Goal: Information Seeking & Learning: Learn about a topic

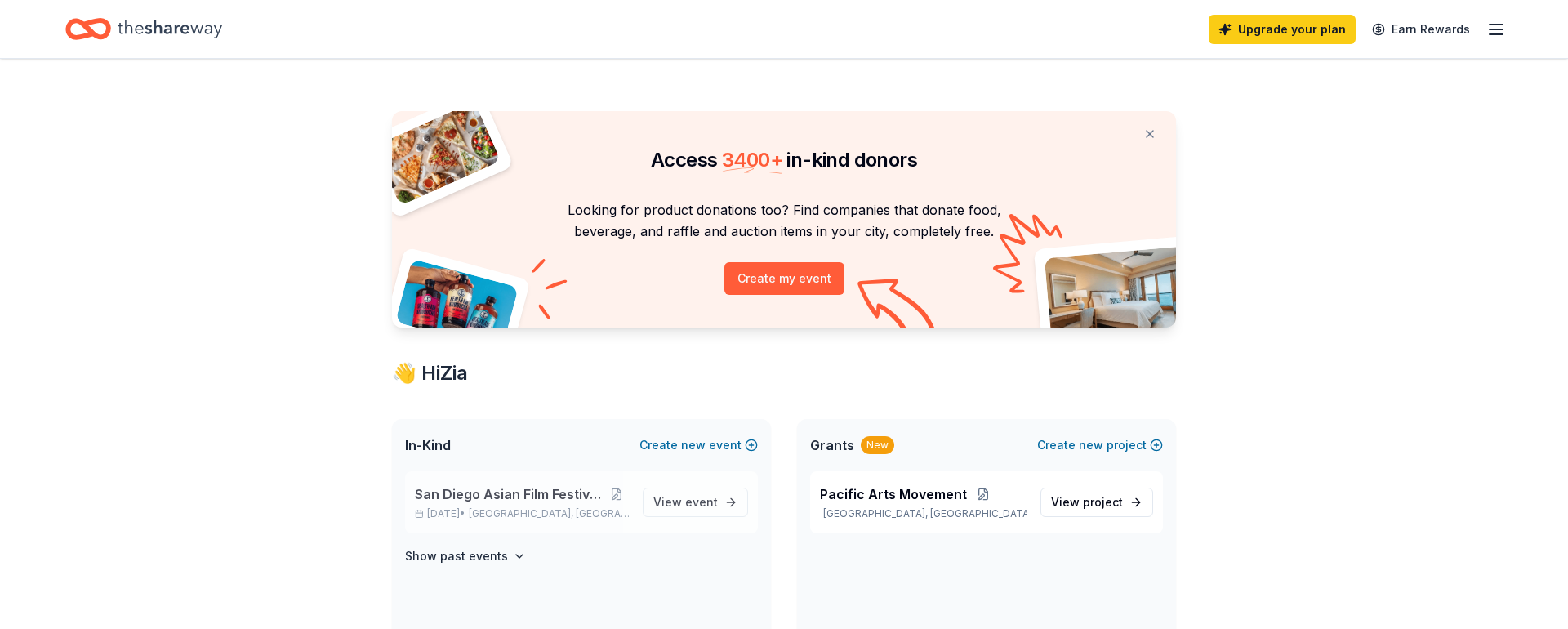
drag, startPoint x: 698, startPoint y: 490, endPoint x: 686, endPoint y: 517, distance: 29.5
click at [698, 491] on link "View event" at bounding box center [695, 502] width 105 height 30
click at [670, 499] on span "View event" at bounding box center [685, 503] width 64 height 19
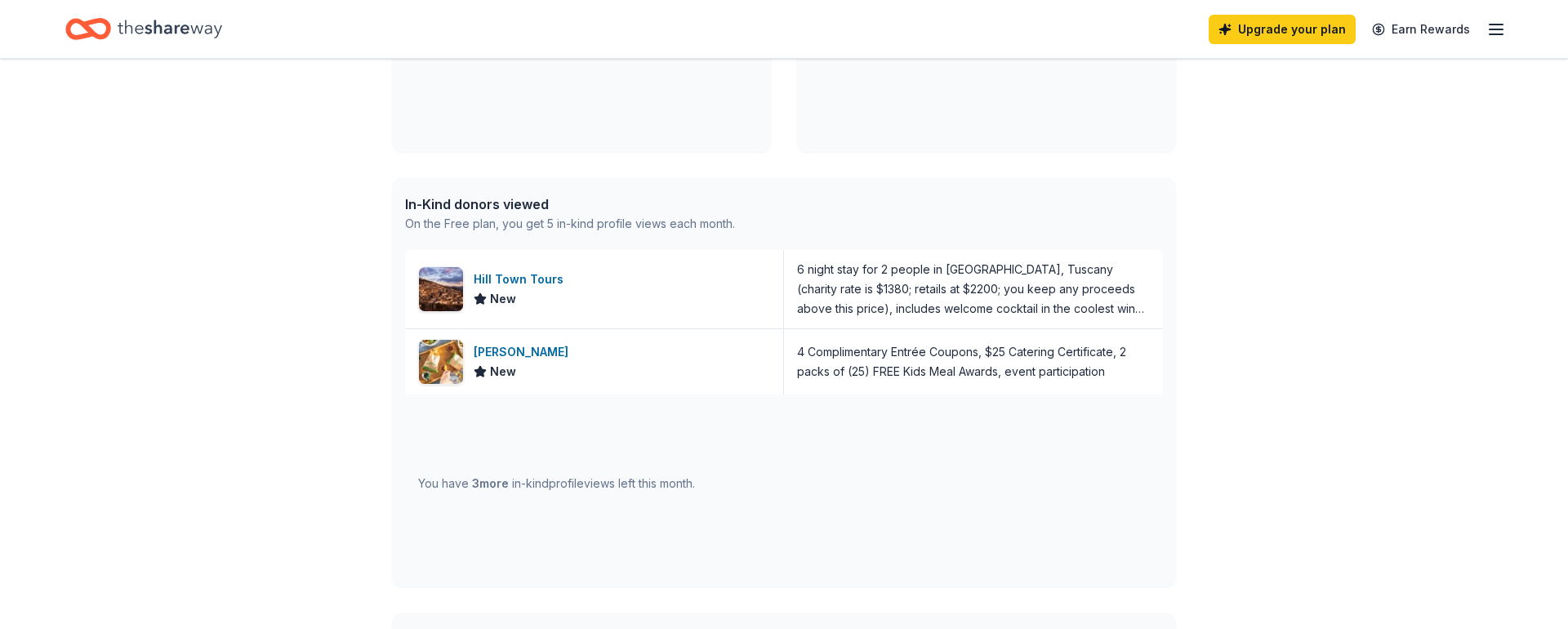
scroll to position [589, 0]
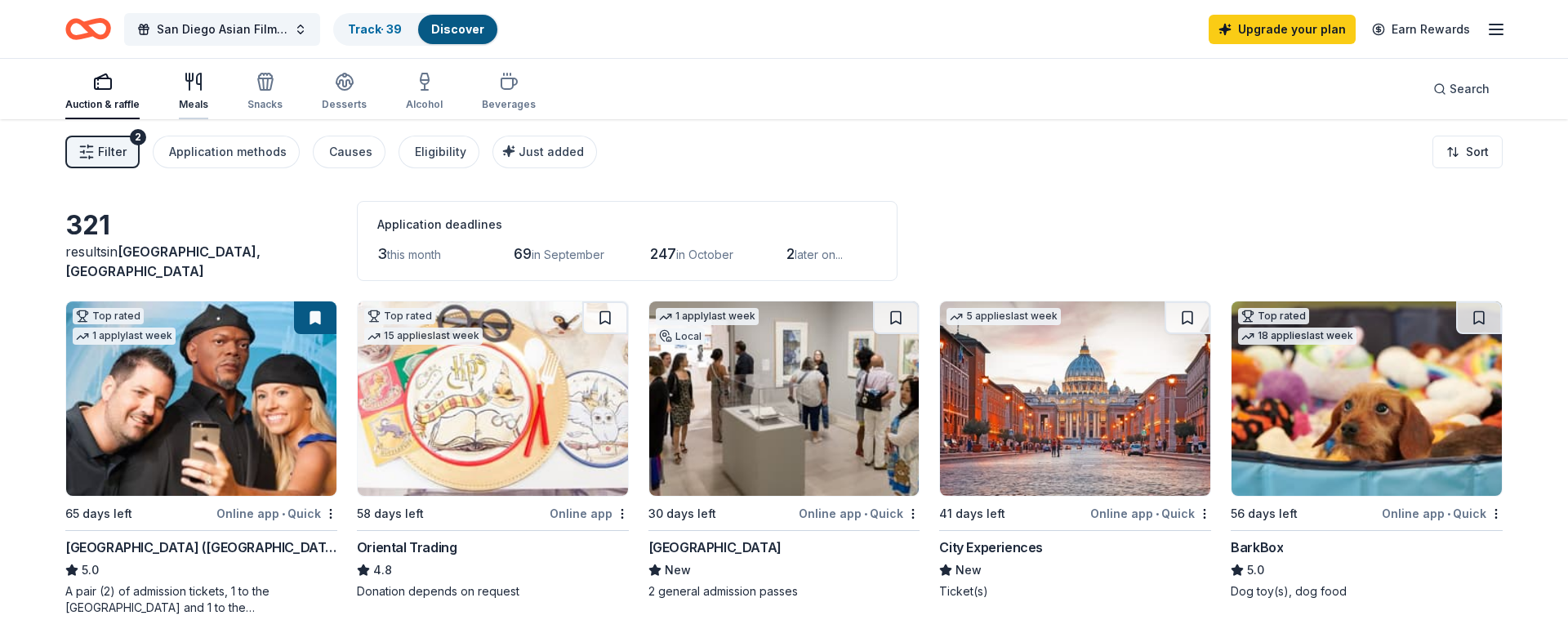
click at [205, 100] on div "Meals" at bounding box center [193, 105] width 30 height 13
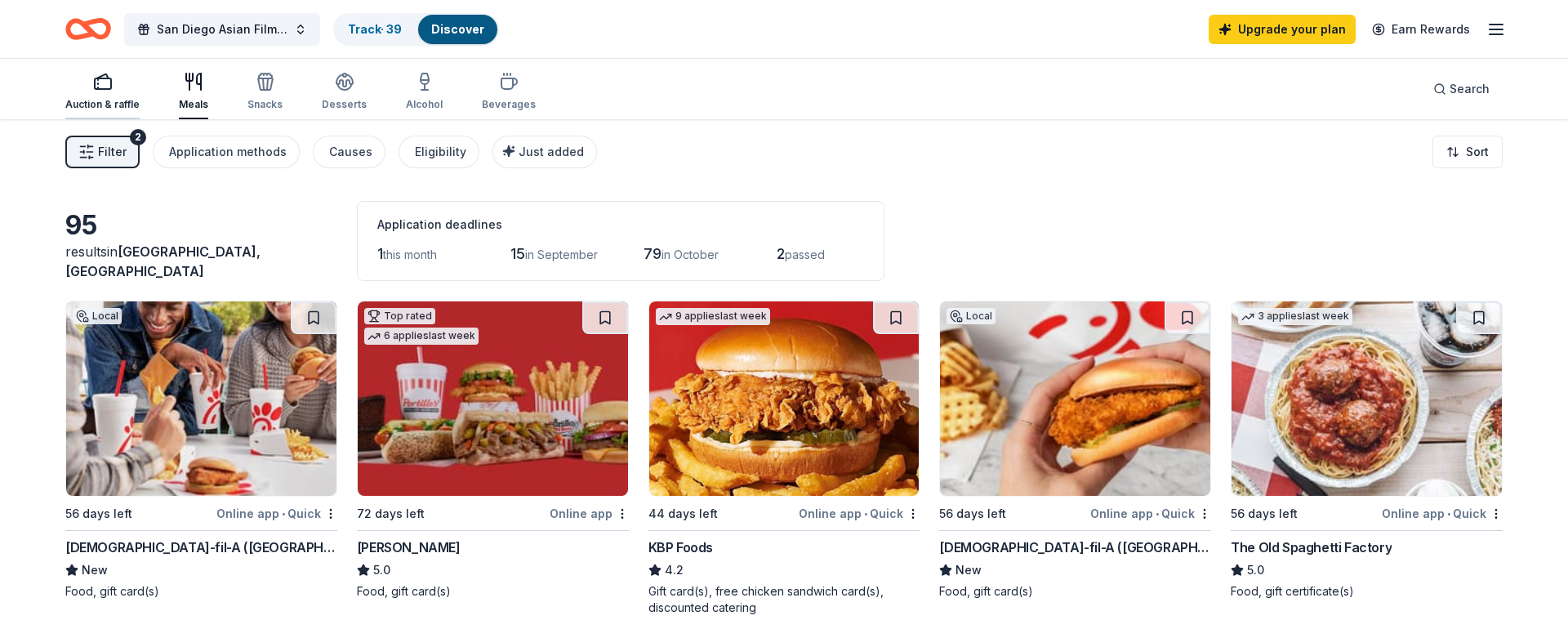
drag, startPoint x: 67, startPoint y: 107, endPoint x: 126, endPoint y: 111, distance: 59.1
click at [67, 107] on div "Auction & raffle" at bounding box center [102, 105] width 74 height 13
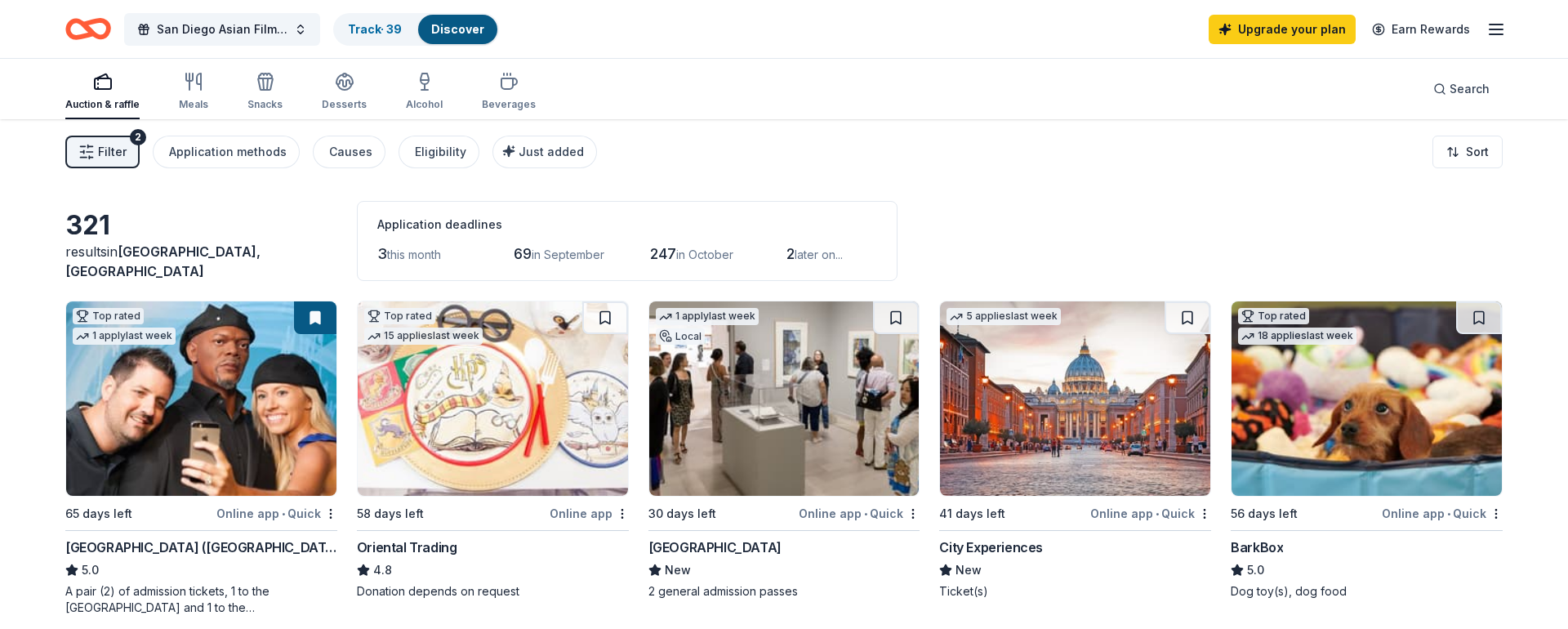
click at [436, 423] on img at bounding box center [493, 399] width 270 height 195
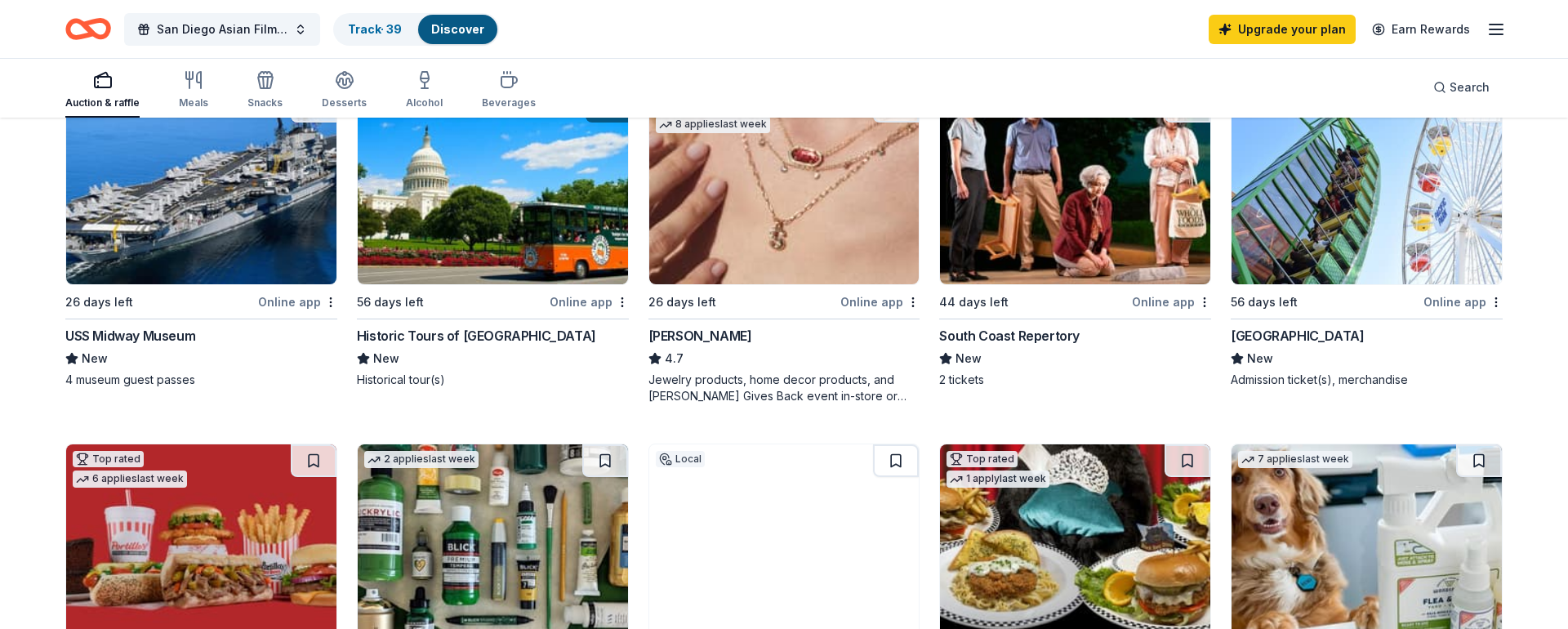
scroll to position [553, 0]
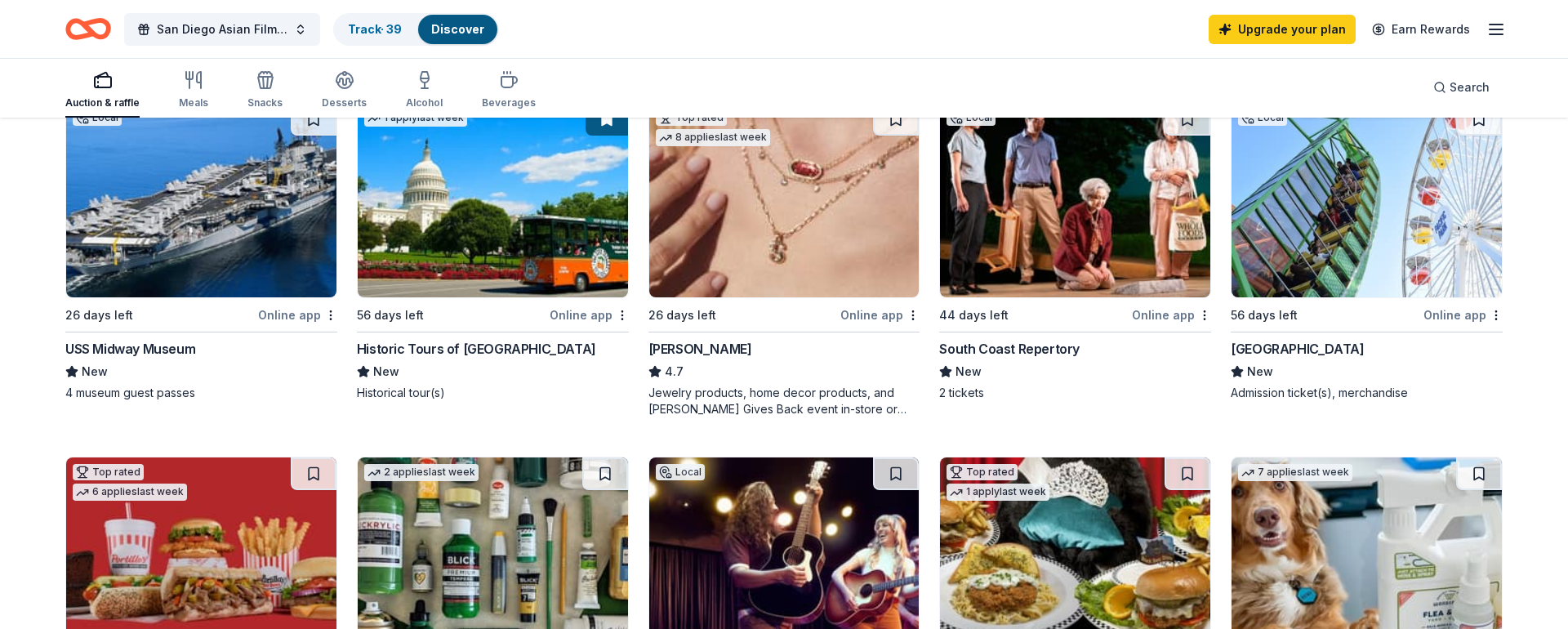
click at [319, 111] on div "Auction & raffle Meals Snacks Desserts Alcohol Beverages" at bounding box center [300, 91] width 471 height 54
drag, startPoint x: 260, startPoint y: 89, endPoint x: 269, endPoint y: 88, distance: 9.1
click at [260, 89] on icon "button" at bounding box center [265, 83] width 14 height 12
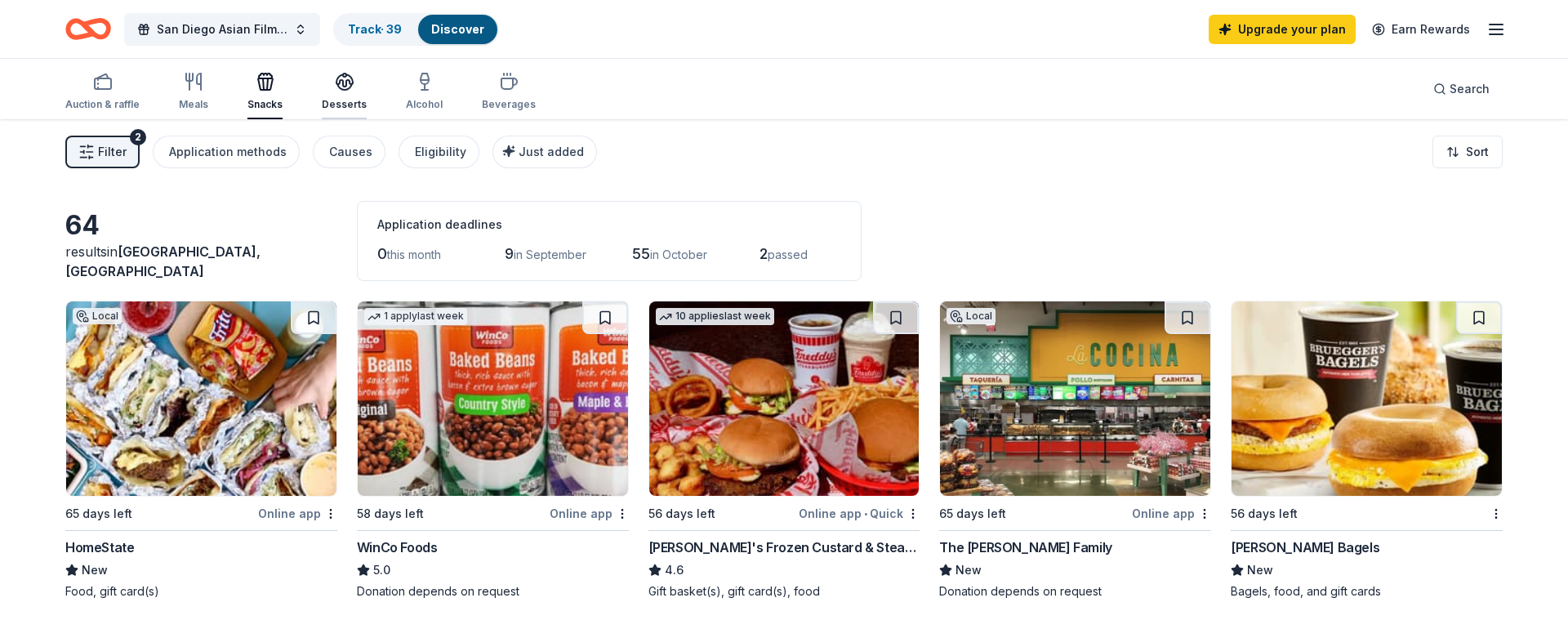
click at [343, 85] on icon "button" at bounding box center [345, 82] width 19 height 19
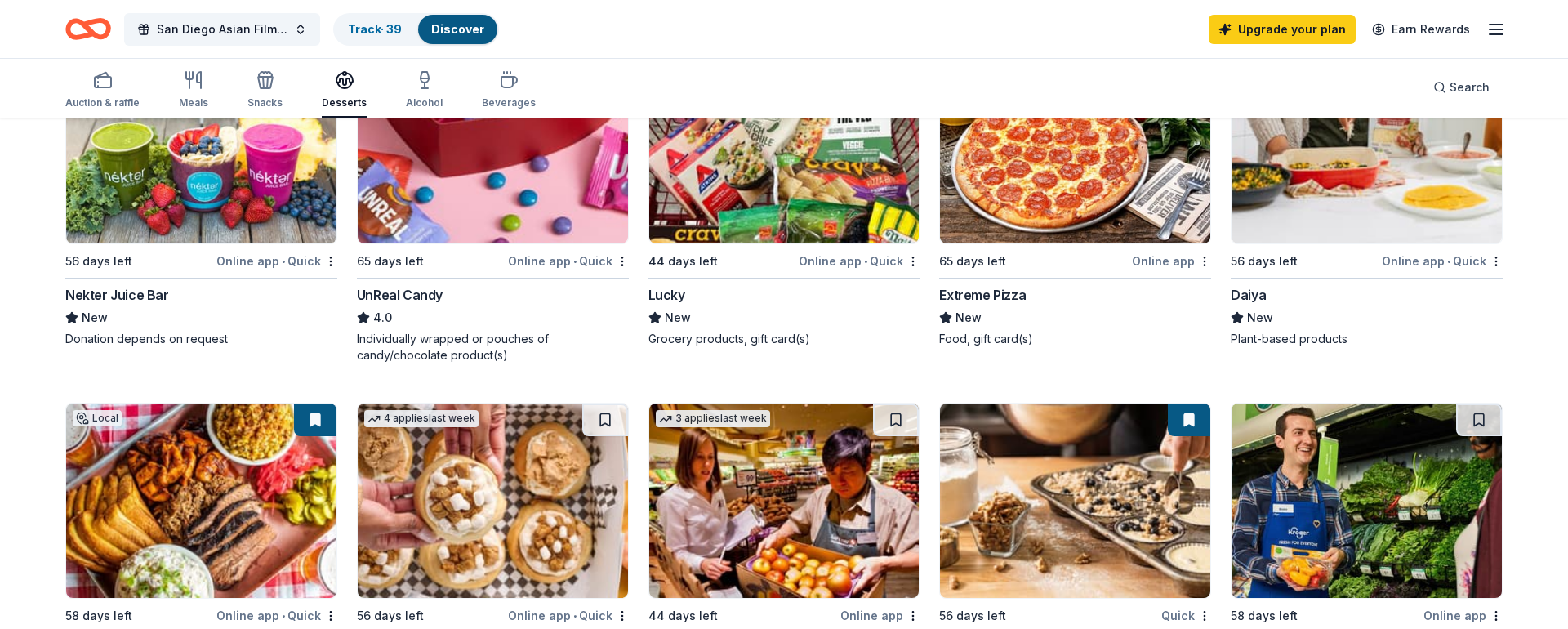
scroll to position [925, 0]
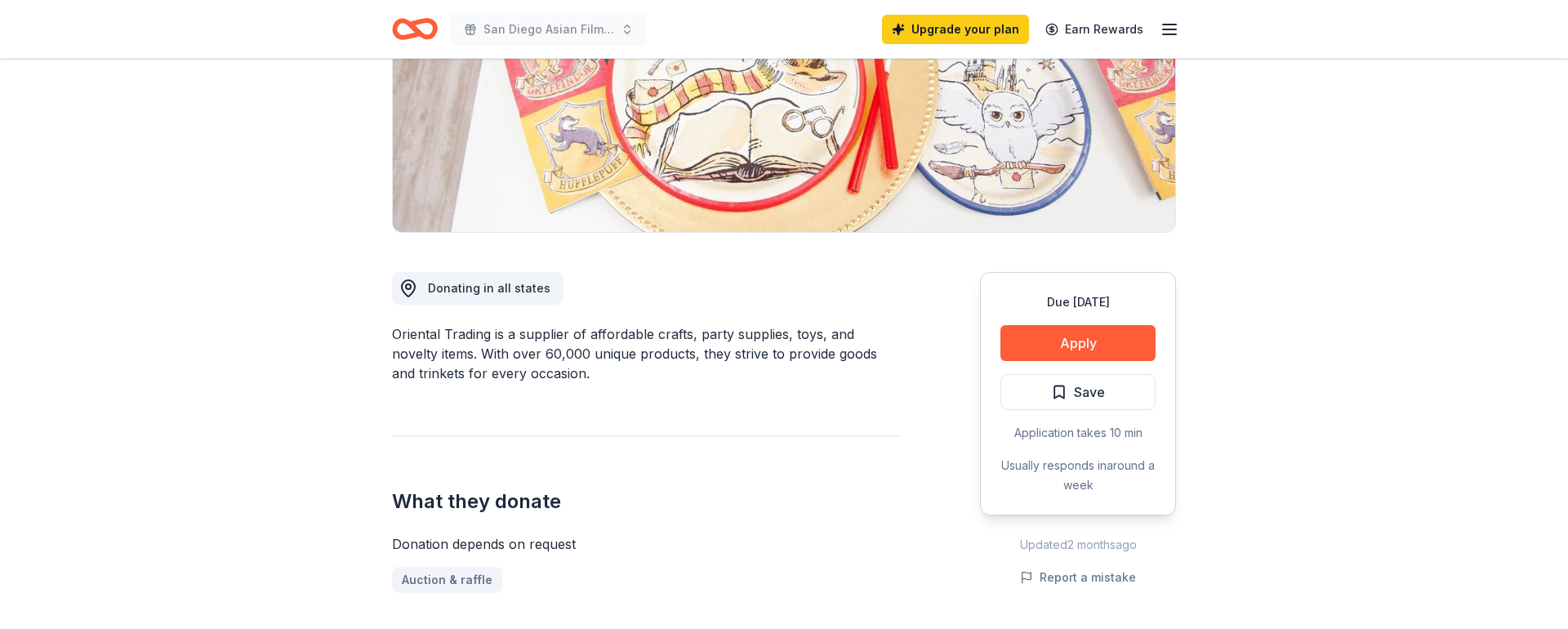
scroll to position [366, 0]
